Goal: Transaction & Acquisition: Purchase product/service

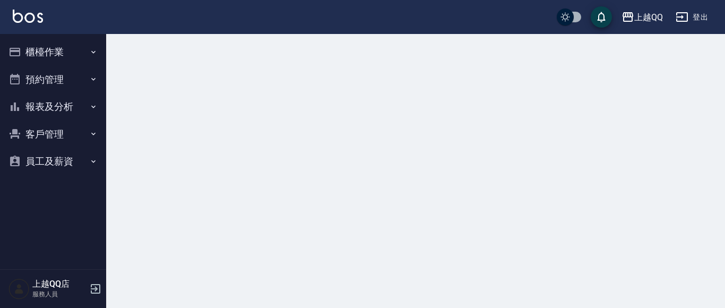
click at [47, 53] on button "櫃檯作業" at bounding box center [53, 52] width 98 height 28
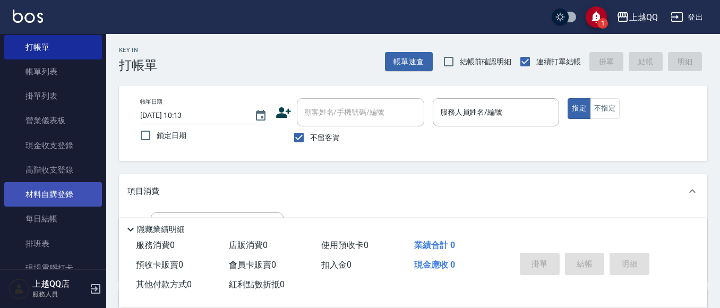
scroll to position [53, 0]
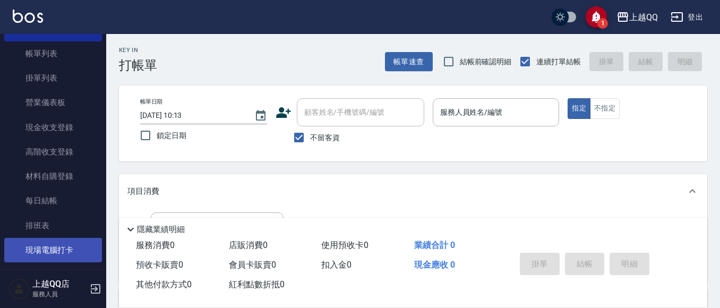
click at [57, 245] on link "現場電腦打卡" at bounding box center [53, 250] width 98 height 24
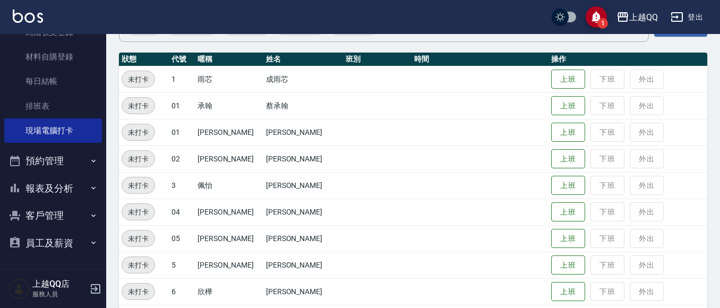
scroll to position [106, 0]
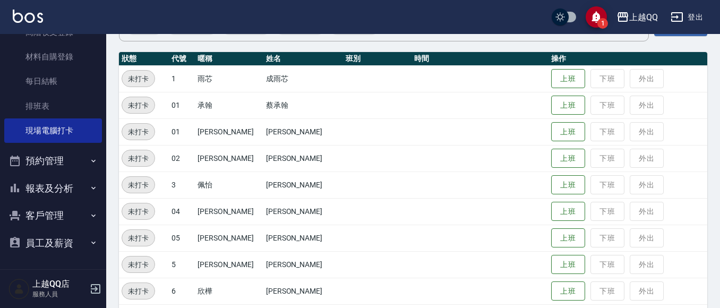
click at [56, 186] on button "報表及分析" at bounding box center [53, 189] width 98 height 28
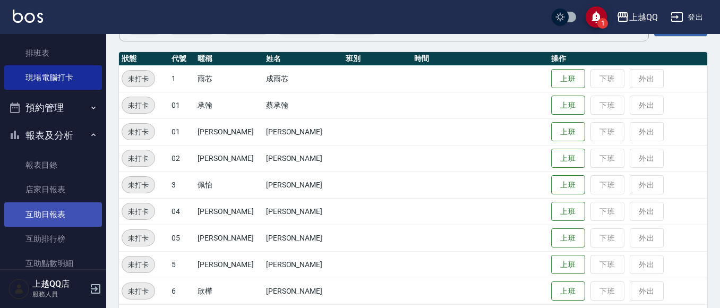
scroll to position [332, 0]
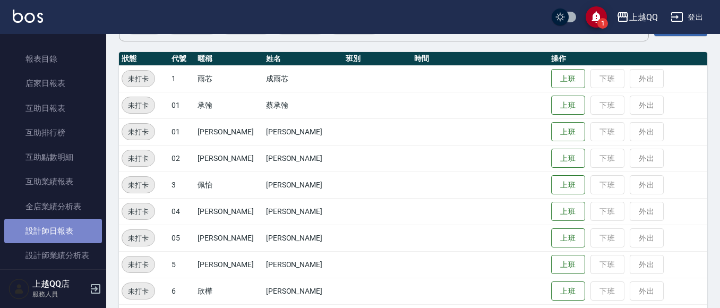
click at [74, 222] on link "設計師日報表" at bounding box center [53, 231] width 98 height 24
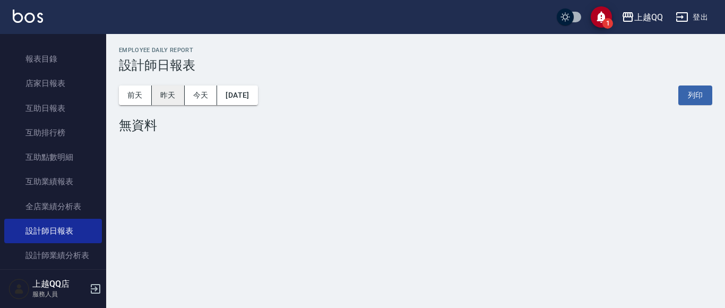
click at [176, 96] on button "昨天" at bounding box center [168, 95] width 33 height 20
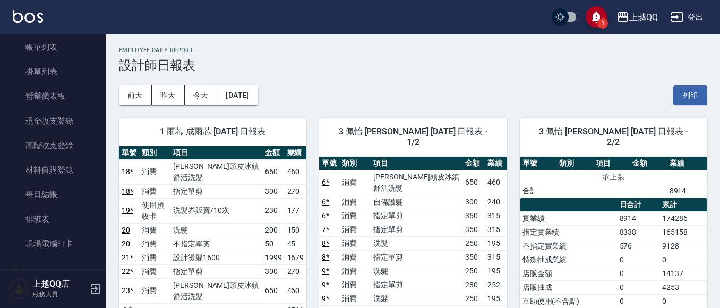
scroll to position [159, 0]
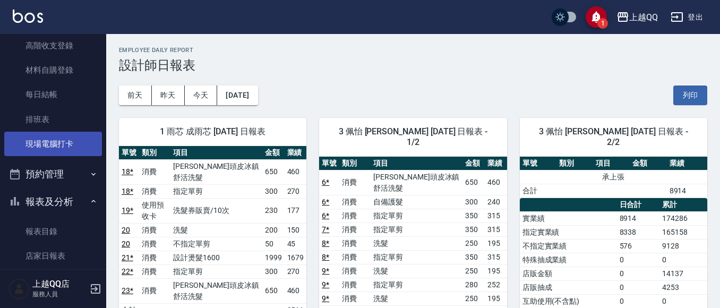
click at [62, 139] on link "現場電腦打卡" at bounding box center [53, 144] width 98 height 24
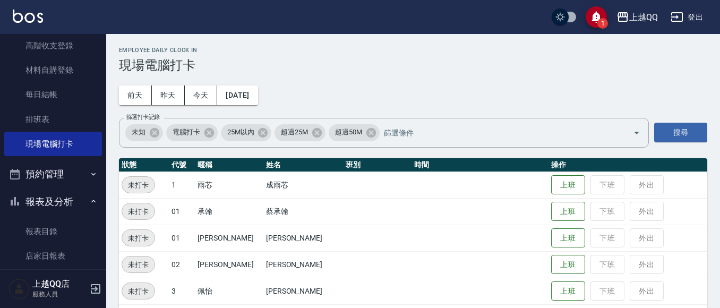
click at [77, 193] on button "報表及分析" at bounding box center [53, 202] width 98 height 28
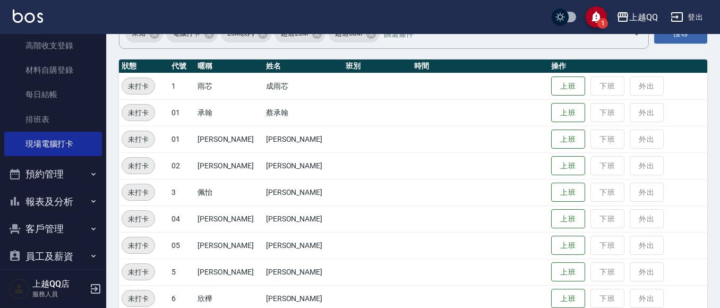
scroll to position [159, 0]
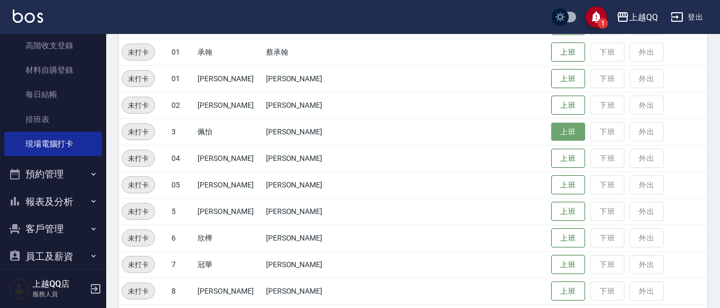
click at [555, 127] on button "上班" at bounding box center [568, 132] width 34 height 19
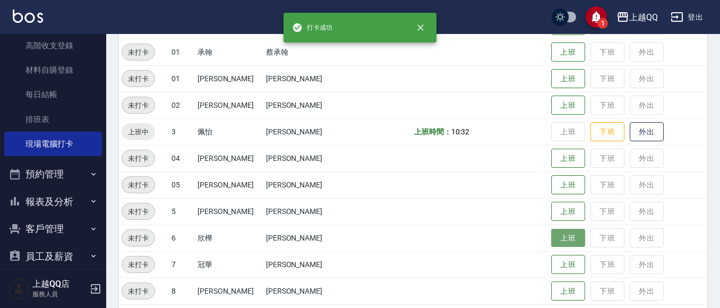
click at [551, 245] on button "上班" at bounding box center [568, 238] width 34 height 19
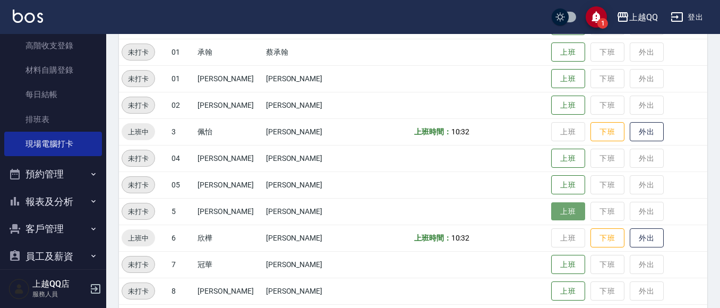
click at [551, 211] on button "上班" at bounding box center [568, 211] width 34 height 19
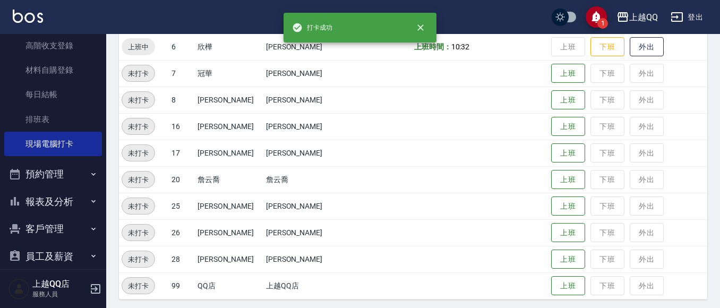
scroll to position [355, 0]
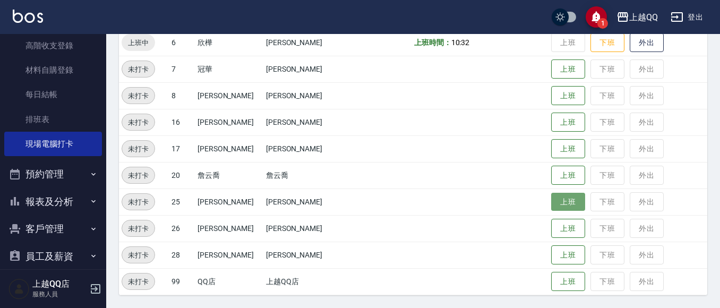
click at [557, 210] on button "上班" at bounding box center [568, 202] width 34 height 19
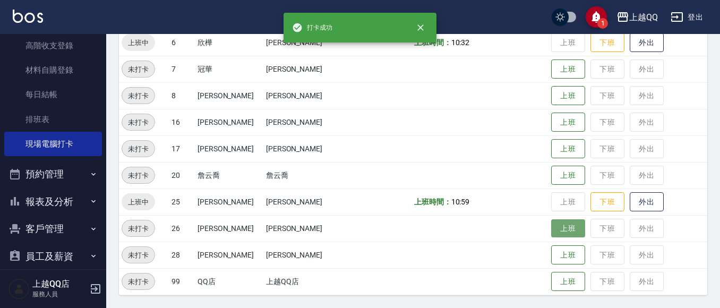
click at [559, 223] on button "上班" at bounding box center [568, 228] width 34 height 19
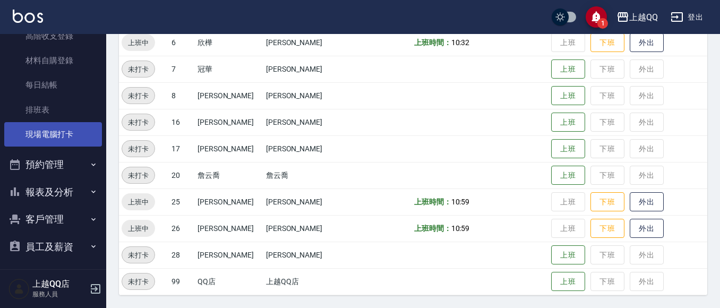
scroll to position [172, 0]
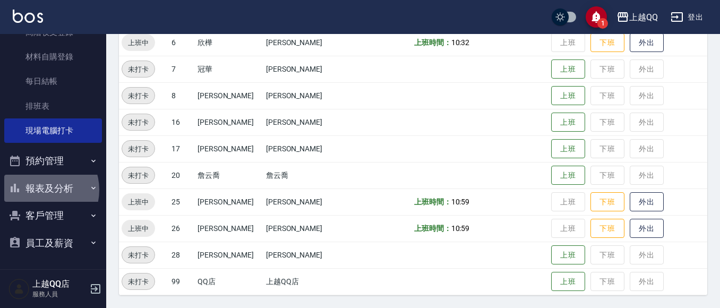
click at [41, 189] on button "報表及分析" at bounding box center [53, 189] width 98 height 28
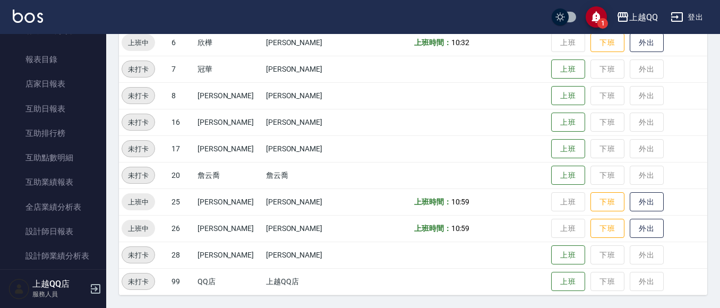
scroll to position [332, 0]
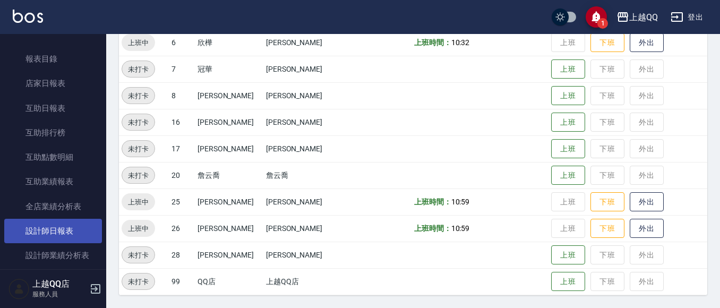
click at [60, 230] on link "設計師日報表" at bounding box center [53, 231] width 98 height 24
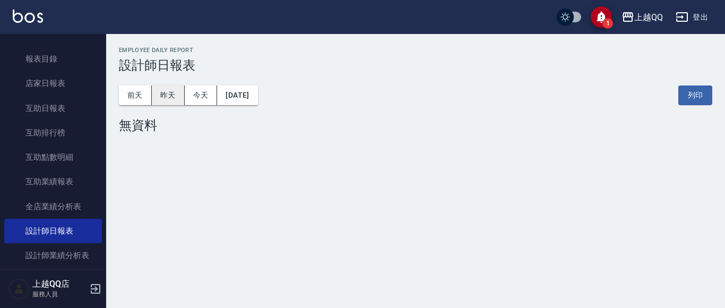
click at [161, 88] on button "昨天" at bounding box center [168, 95] width 33 height 20
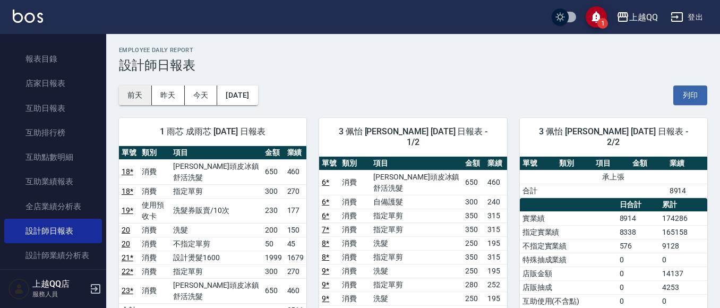
click at [139, 91] on button "前天" at bounding box center [135, 95] width 33 height 20
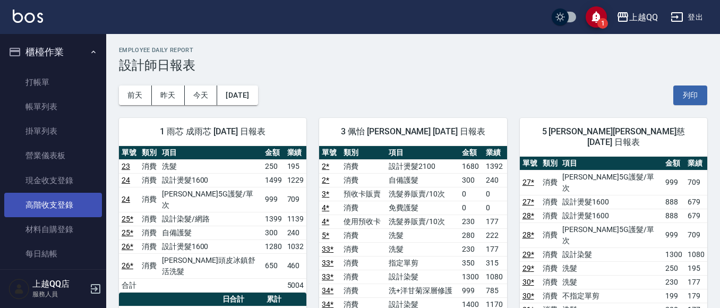
click at [84, 75] on link "打帳單" at bounding box center [53, 82] width 98 height 24
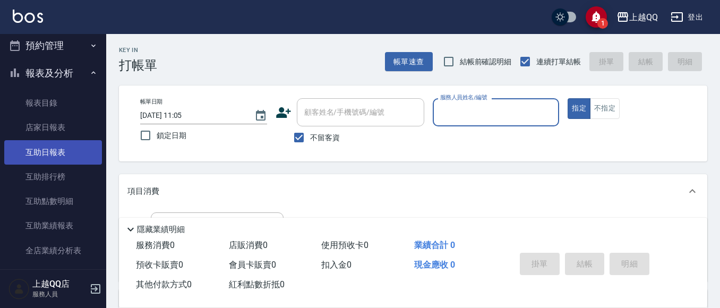
scroll to position [159, 0]
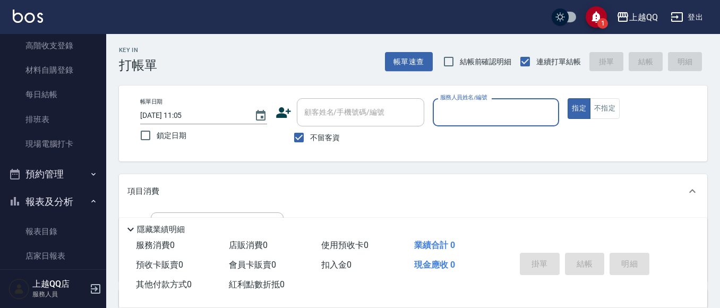
click at [77, 195] on button "報表及分析" at bounding box center [53, 202] width 98 height 28
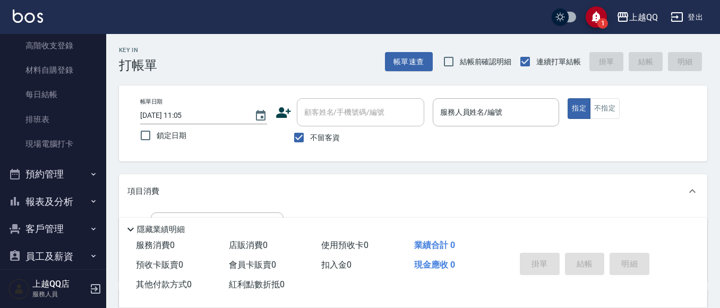
click at [305, 133] on input "不留客資" at bounding box center [299, 137] width 22 height 22
checkbox input "false"
click at [344, 112] on div "顧客姓名/手機號碼/編號 顧客姓名/手機號碼/編號" at bounding box center [360, 112] width 127 height 28
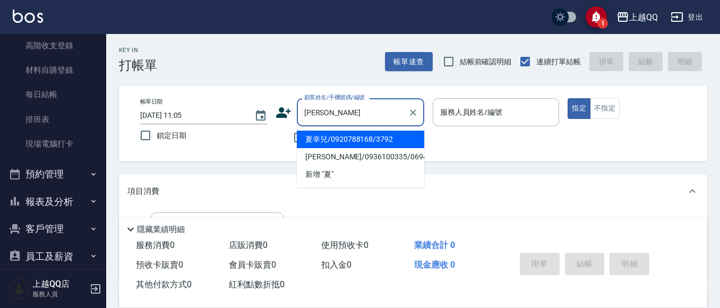
click at [378, 136] on li "夏幸兒/0920788168/3792" at bounding box center [360, 140] width 127 height 18
type input "夏幸兒/0920788168/3792"
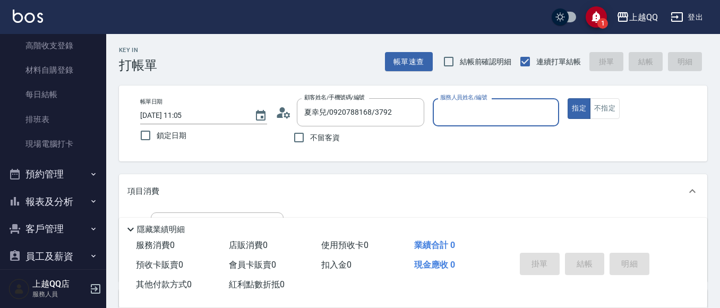
type input "佩怡-3"
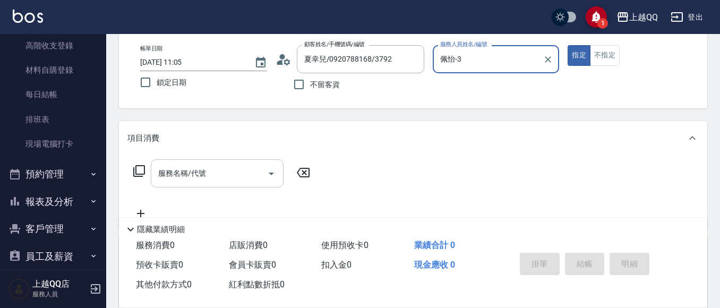
click at [227, 184] on div "服務名稱/代號" at bounding box center [217, 173] width 133 height 28
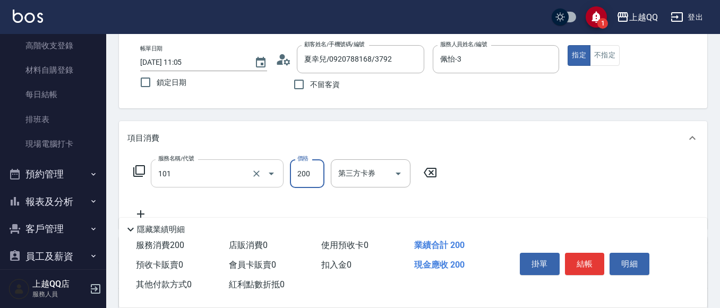
type input "洗髮(101)"
type input "230"
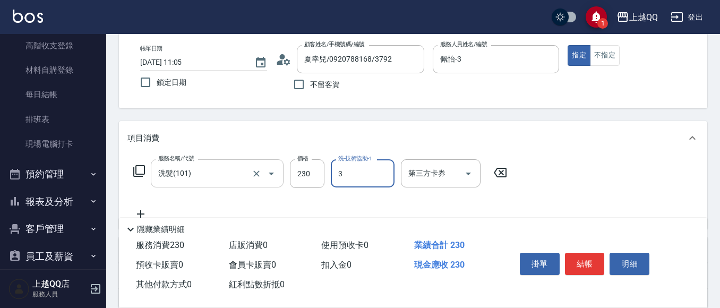
type input "佩怡-3"
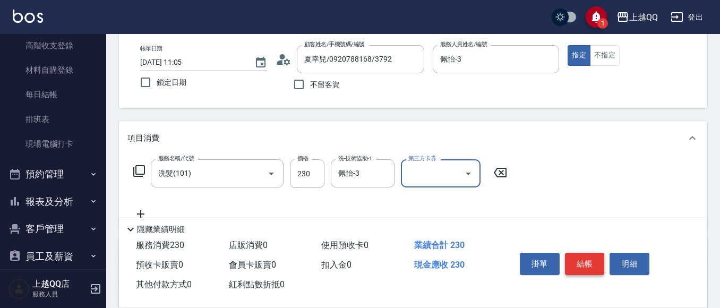
click at [575, 262] on button "結帳" at bounding box center [585, 264] width 40 height 22
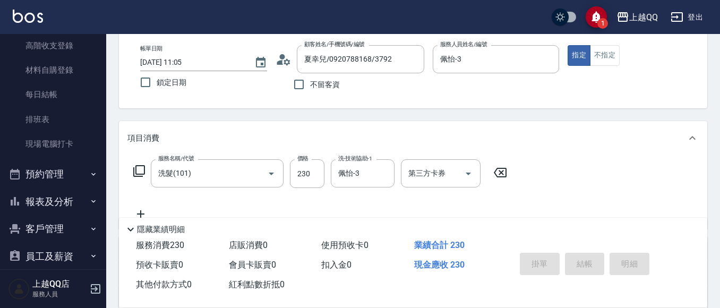
type input "[DATE] 11:19"
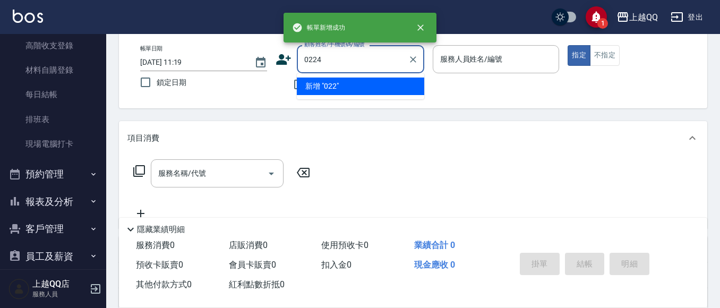
type input "0224"
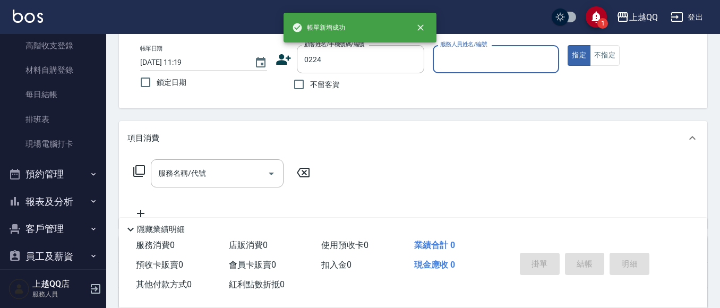
click at [567, 45] on button "指定" at bounding box center [578, 55] width 23 height 21
type button "true"
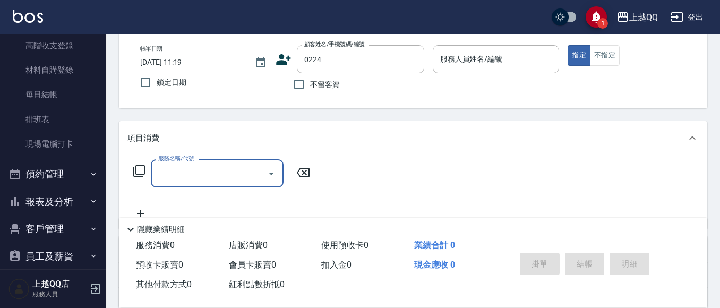
type input "[PERSON_NAME]/0910931053/0224"
type input "1"
type input "佩怡-3"
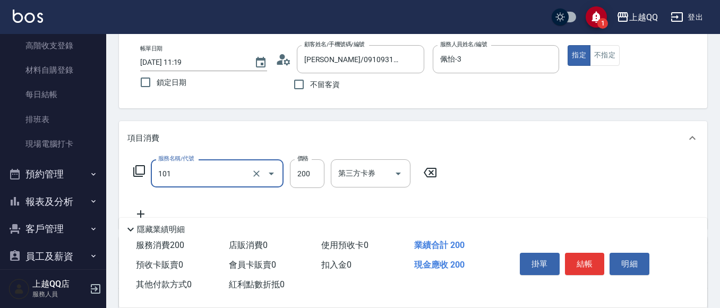
type input "洗髮(101)"
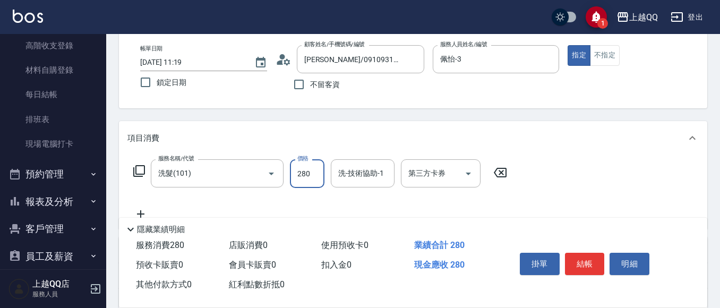
type input "280"
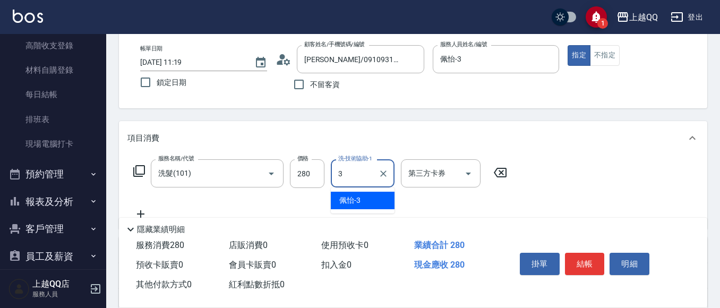
type input "佩怡-3"
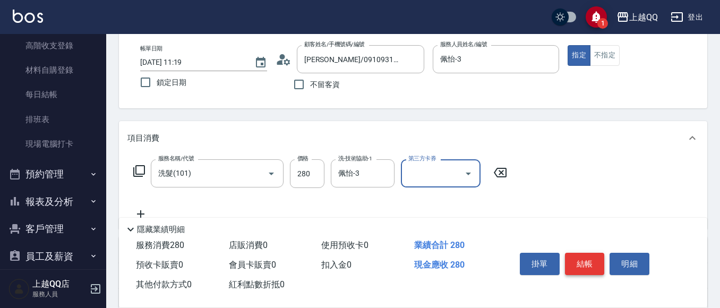
click at [580, 260] on button "結帳" at bounding box center [585, 264] width 40 height 22
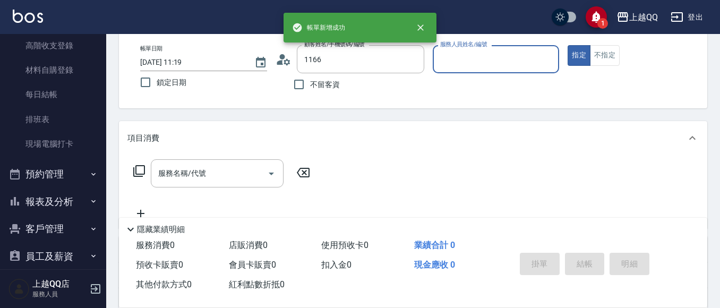
type input "[PERSON_NAME]/0912470930/1166"
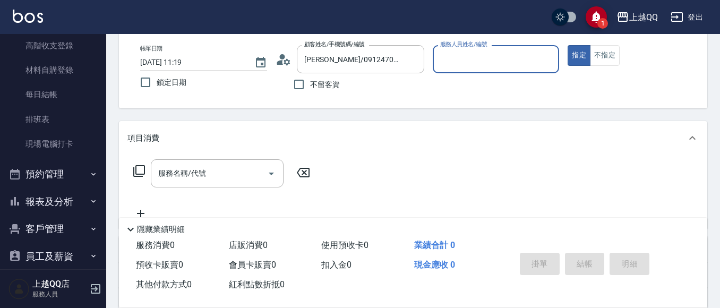
type input "佩怡-3"
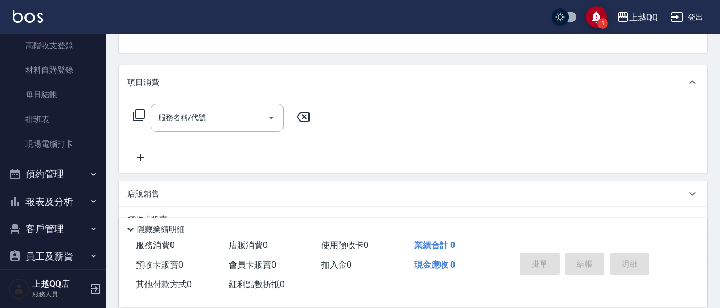
scroll to position [212, 0]
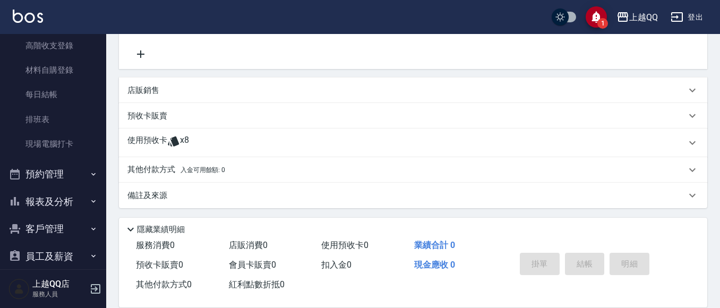
click at [158, 140] on p "使用預收卡" at bounding box center [147, 143] width 40 height 16
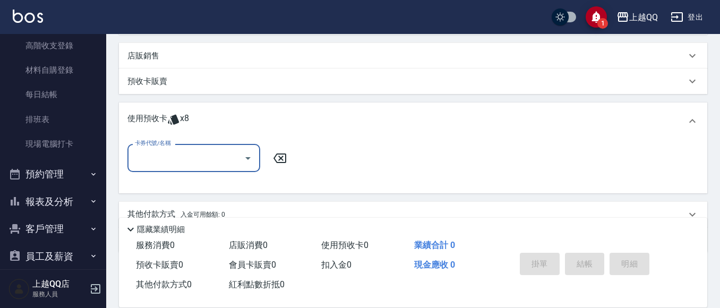
scroll to position [294, 0]
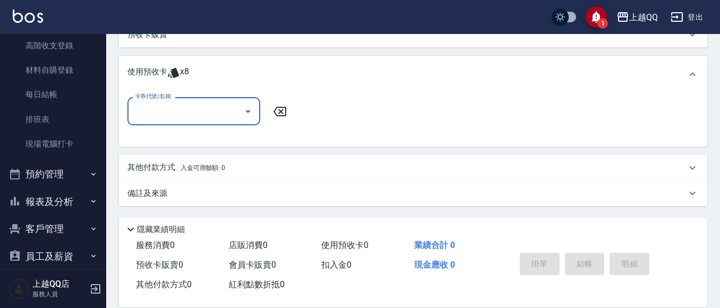
click at [253, 107] on icon "Open" at bounding box center [247, 111] width 13 height 13
click at [223, 137] on div "洗髮券販賣/10次 剩餘8張" at bounding box center [193, 139] width 133 height 18
type input "洗髮券販賣/10次"
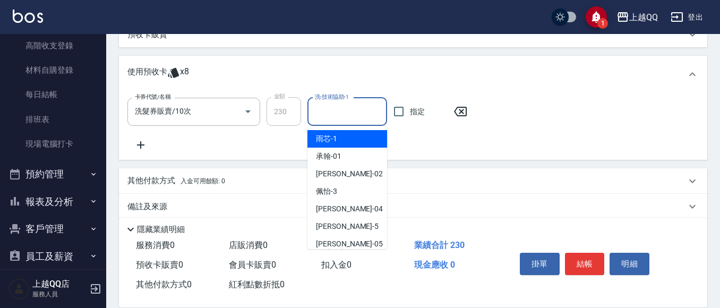
click at [357, 107] on input "洗-技術協助-1" at bounding box center [347, 111] width 70 height 19
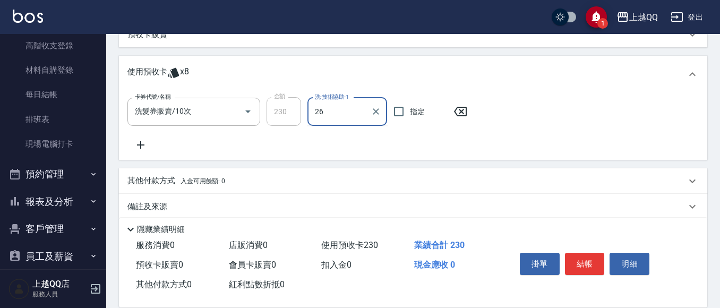
type input "[PERSON_NAME]-26"
click at [586, 260] on button "結帳" at bounding box center [585, 264] width 40 height 22
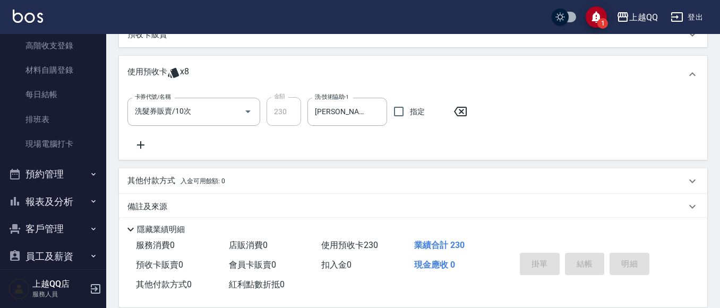
type input "[DATE] 11:20"
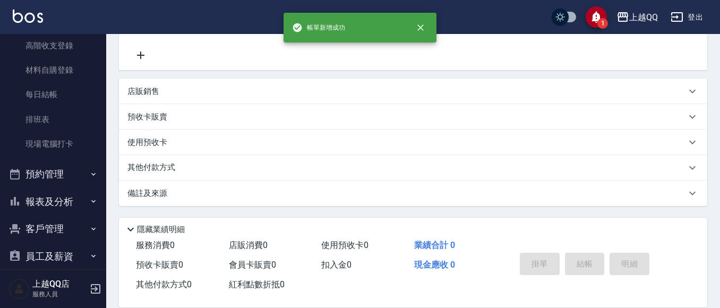
scroll to position [0, 0]
